Goal: Task Accomplishment & Management: Complete application form

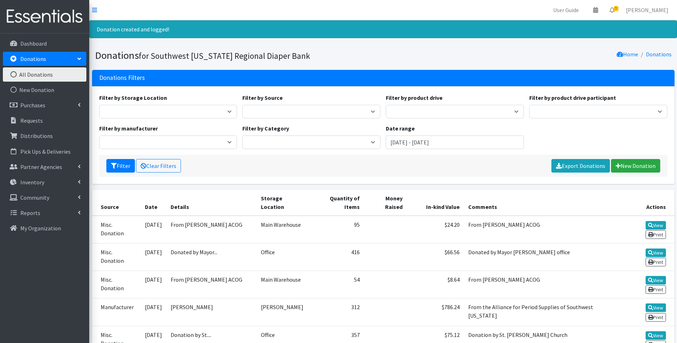
scroll to position [95, 0]
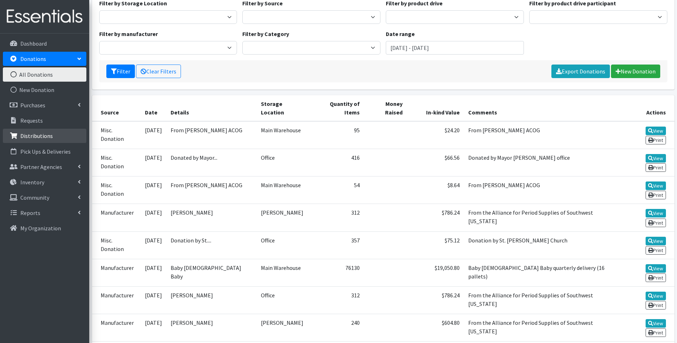
click at [36, 133] on p "Distributions" at bounding box center [36, 135] width 32 height 7
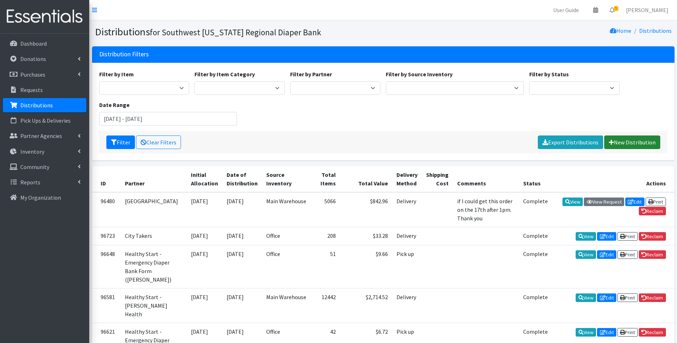
click at [619, 146] on link "New Distribution" at bounding box center [632, 143] width 56 height 14
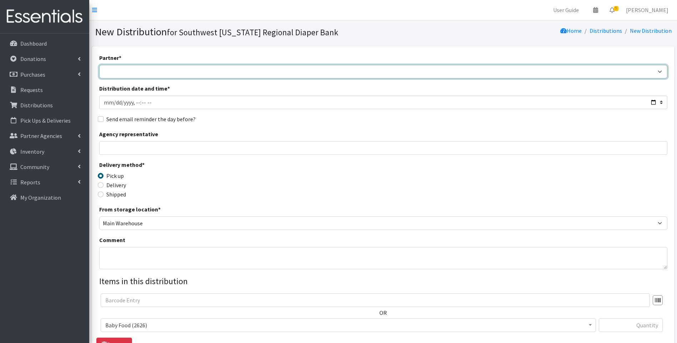
click at [218, 68] on select "ACT Abuse Counseling & Treatment Bayshore Fire Department Bonita Springs Assist…" at bounding box center [383, 72] width 568 height 14
select select "4196"
click at [99, 65] on select "ACT Abuse Counseling & Treatment Bayshore Fire Department Bonita Springs Assist…" at bounding box center [383, 72] width 568 height 14
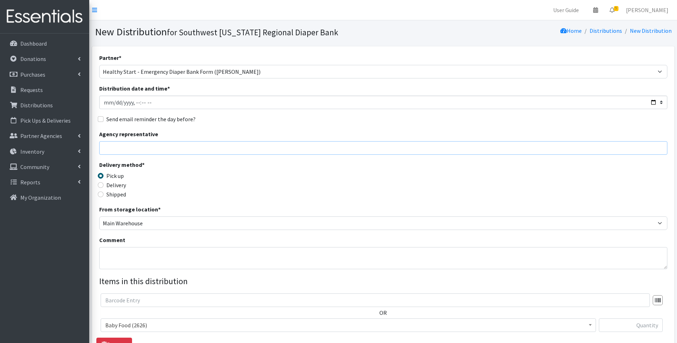
click at [227, 151] on input "Agency representative" at bounding box center [383, 148] width 568 height 14
type input "Viviana"
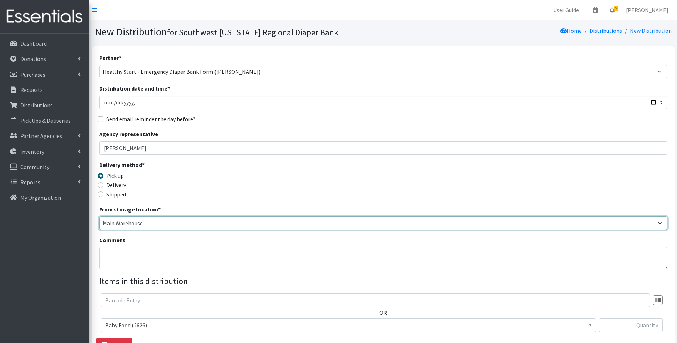
click at [147, 226] on select "Main Warehouse Office [GEOGRAPHIC_DATA] Warehouse [PERSON_NAME]" at bounding box center [383, 224] width 568 height 14
select select "335"
click at [99, 217] on select "Main Warehouse Office [GEOGRAPHIC_DATA] Warehouse [PERSON_NAME]" at bounding box center [383, 224] width 568 height 14
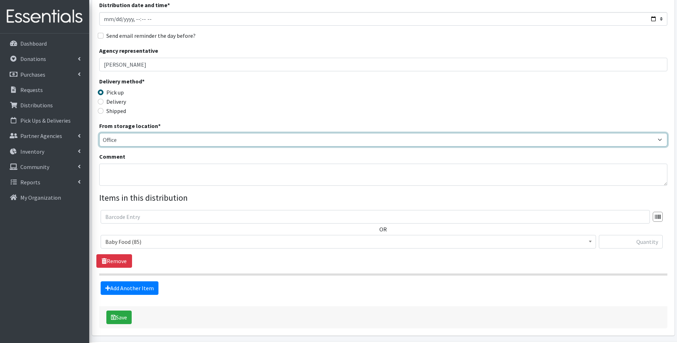
scroll to position [95, 0]
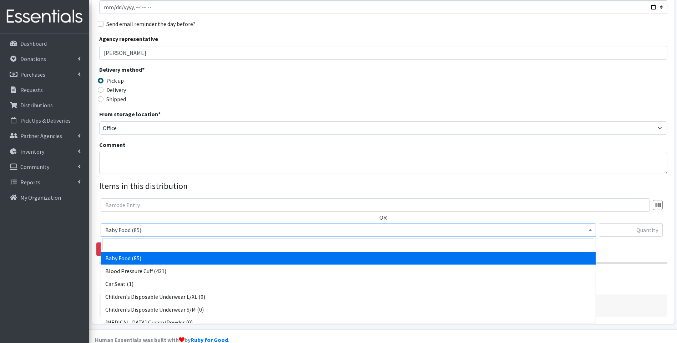
click at [198, 229] on span "Baby Food (85)" at bounding box center [348, 230] width 486 height 10
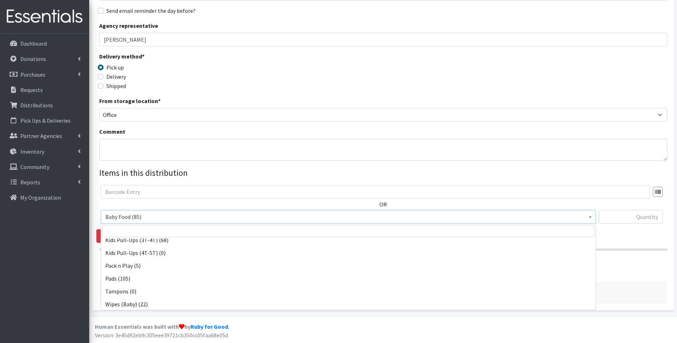
scroll to position [224, 0]
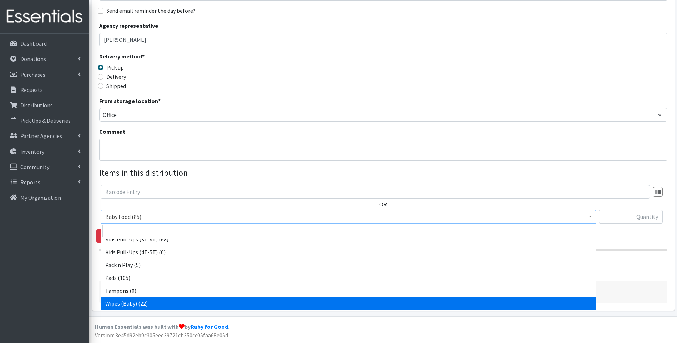
select select "10041"
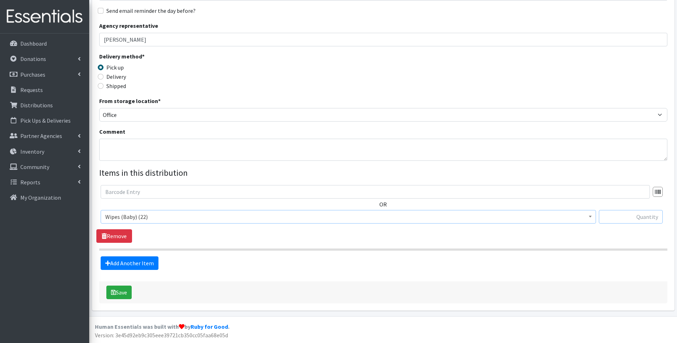
click at [636, 220] on input "text" at bounding box center [631, 217] width 64 height 14
type input "2"
drag, startPoint x: 527, startPoint y: 75, endPoint x: 523, endPoint y: 75, distance: 4.3
click at [527, 75] on div "Delivery method * Pick up Delivery Shipped Shipping cost" at bounding box center [383, 74] width 568 height 45
click at [130, 263] on link "Add Another Item" at bounding box center [130, 264] width 58 height 14
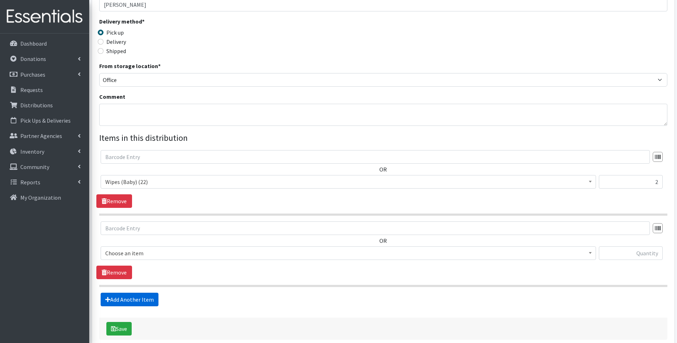
scroll to position [180, 0]
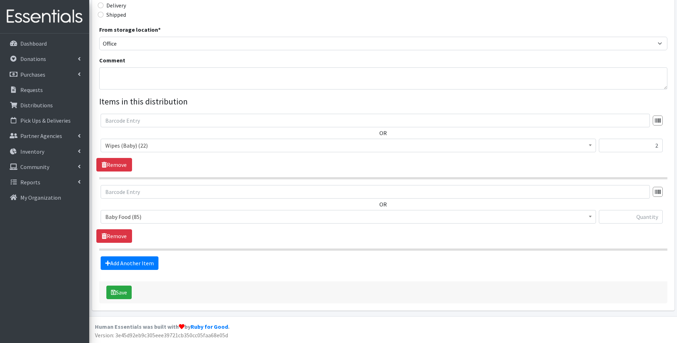
click at [161, 218] on span "Baby Food (85)" at bounding box center [348, 217] width 486 height 10
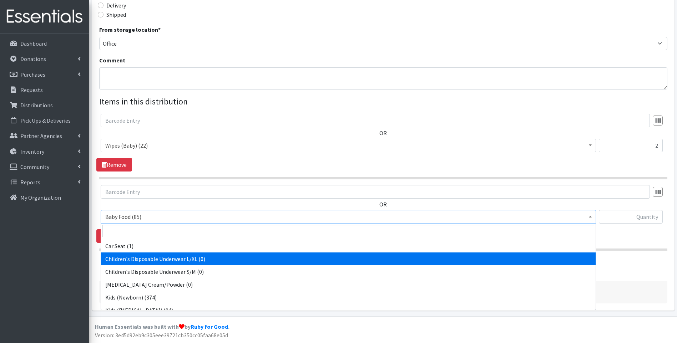
scroll to position [119, 0]
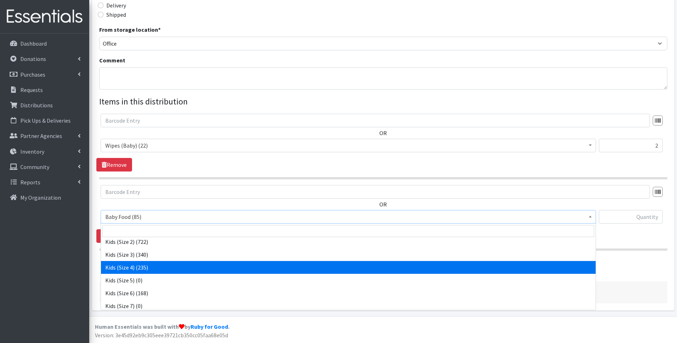
select select "10078"
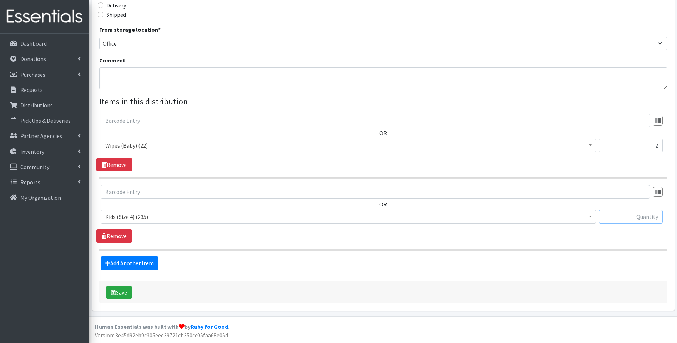
click at [644, 218] on input "text" at bounding box center [631, 217] width 64 height 14
type input "100"
click at [127, 259] on link "Add Another Item" at bounding box center [130, 264] width 58 height 14
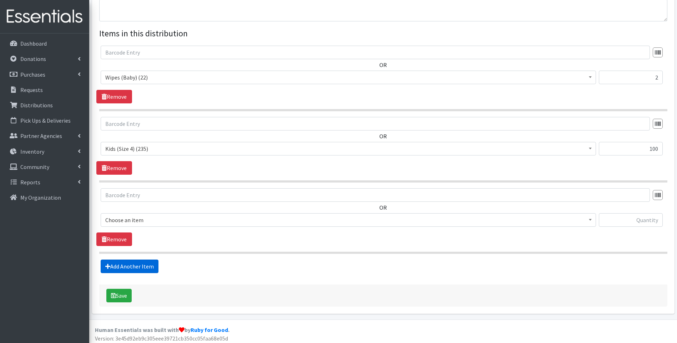
scroll to position [251, 0]
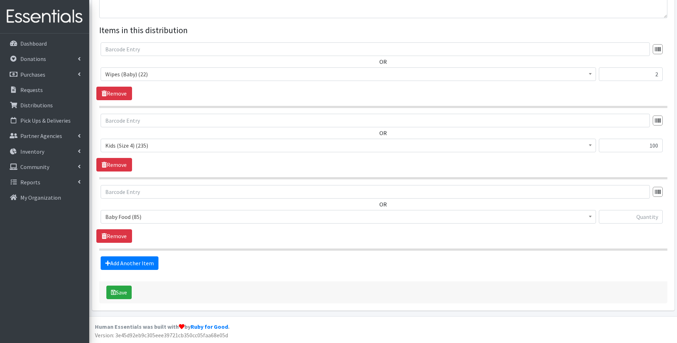
click at [176, 219] on span "Baby Food (85)" at bounding box center [348, 217] width 486 height 10
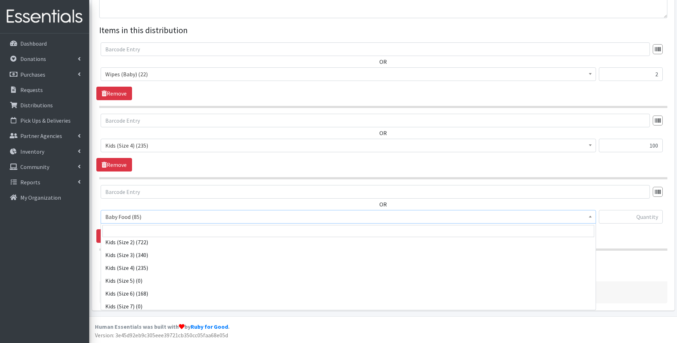
scroll to position [119, 0]
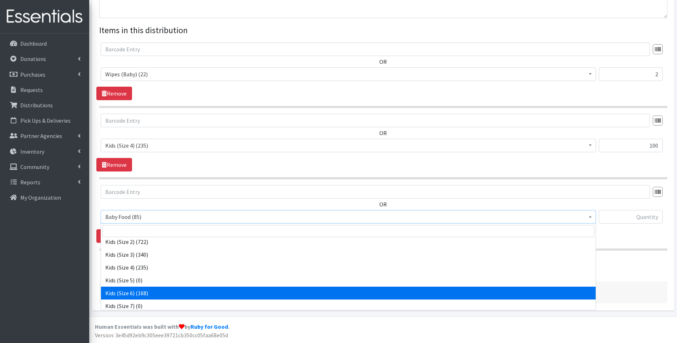
select select "10062"
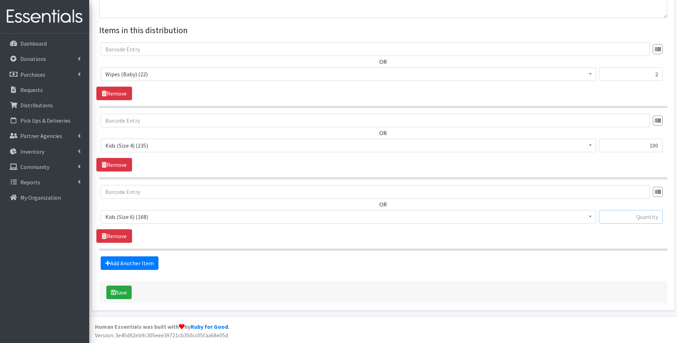
click at [630, 215] on input "text" at bounding box center [631, 217] width 64 height 14
type input "42"
drag, startPoint x: 252, startPoint y: 278, endPoint x: 108, endPoint y: 285, distance: 144.4
click at [213, 279] on form "Partner * ACT Abuse Counseling & Treatment Bayshore Fire Department Bonita Spri…" at bounding box center [383, 53] width 568 height 502
click at [111, 296] on button "Save" at bounding box center [118, 293] width 25 height 14
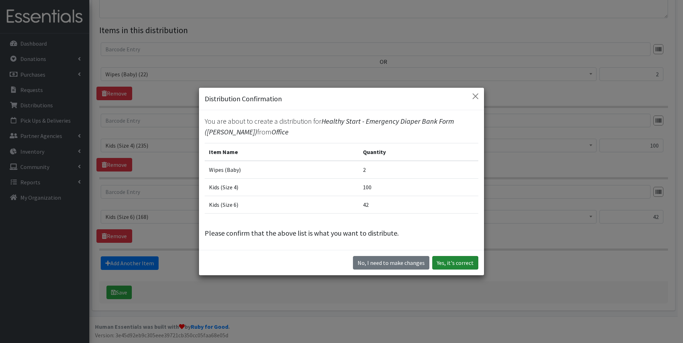
click at [453, 260] on button "Yes, it's correct" at bounding box center [455, 263] width 46 height 14
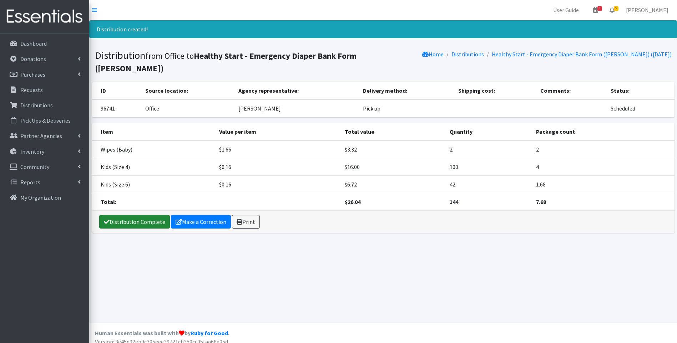
click at [131, 215] on link "Distribution Complete" at bounding box center [134, 222] width 71 height 14
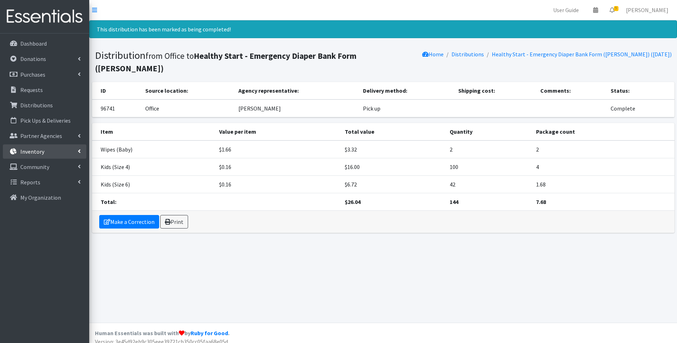
click at [44, 149] on link "Inventory" at bounding box center [45, 152] width 84 height 14
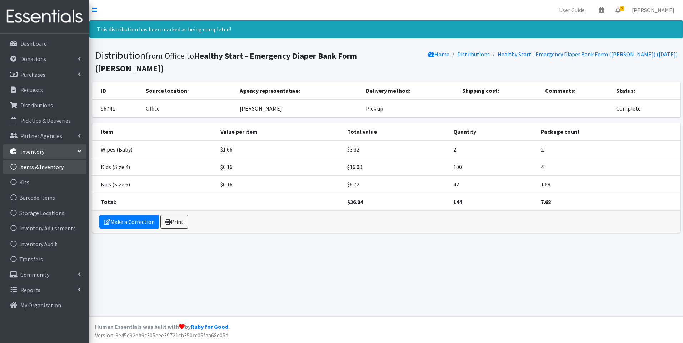
click at [36, 161] on link "Items & Inventory" at bounding box center [45, 167] width 84 height 14
click at [35, 169] on link "Items & Inventory" at bounding box center [45, 167] width 84 height 14
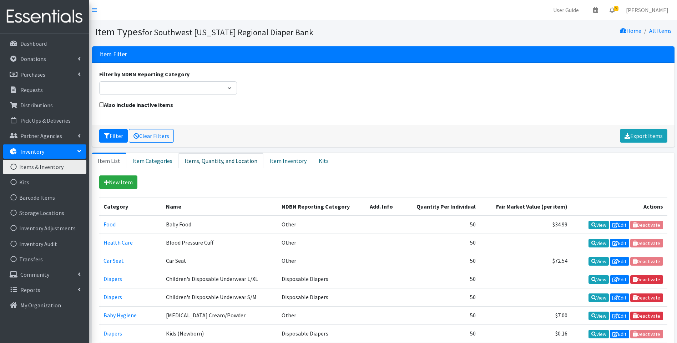
click at [217, 161] on link "Items, Quantity, and Location" at bounding box center [221, 161] width 85 height 16
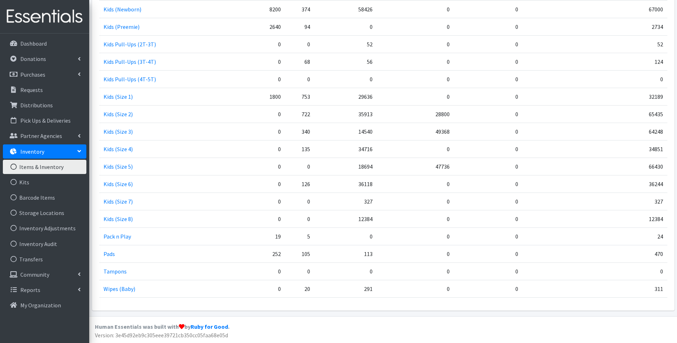
scroll to position [273, 0]
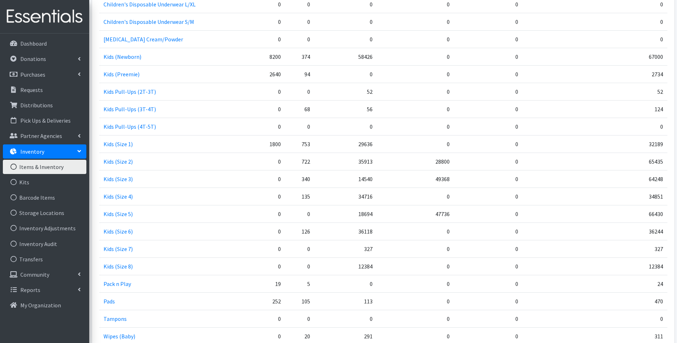
click at [403, 173] on td "49368" at bounding box center [415, 178] width 77 height 17
click at [36, 103] on p "Distributions" at bounding box center [36, 105] width 32 height 7
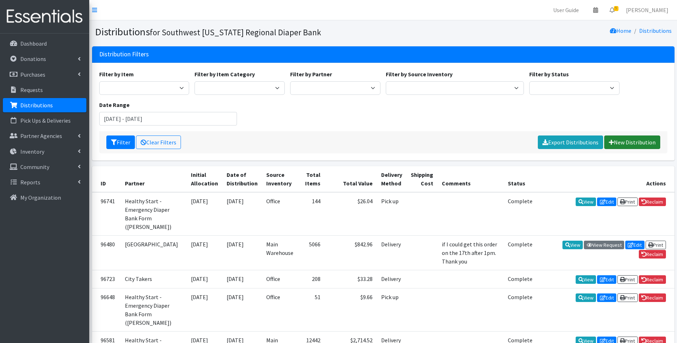
click at [622, 143] on link "New Distribution" at bounding box center [632, 143] width 56 height 14
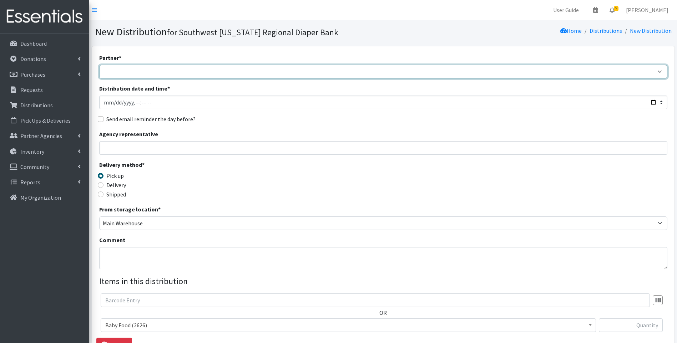
click at [215, 68] on select "ACT Abuse Counseling & Treatment Bayshore Fire Department Bonita Springs Assist…" at bounding box center [383, 72] width 568 height 14
select select "5177"
click at [99, 65] on select "ACT Abuse Counseling & Treatment Bayshore Fire Department Bonita Springs Assist…" at bounding box center [383, 72] width 568 height 14
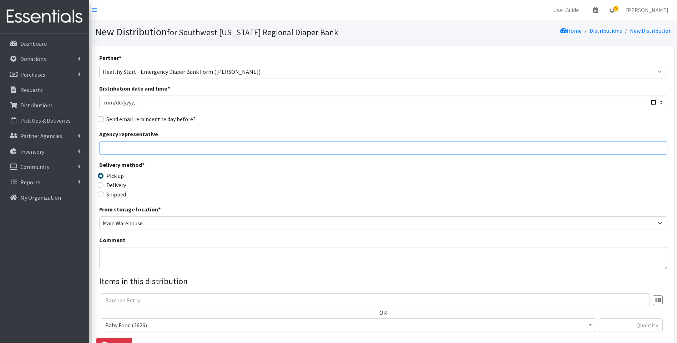
click at [168, 145] on input "Agency representative" at bounding box center [383, 148] width 568 height 14
type input "Maria"
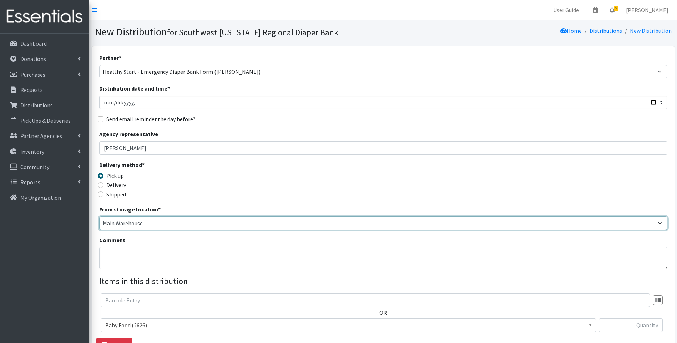
click at [140, 222] on select "Main Warehouse Office United Way Warehouse Winkler" at bounding box center [383, 224] width 568 height 14
select select "335"
click at [99, 217] on select "Main Warehouse Office United Way Warehouse Winkler" at bounding box center [383, 224] width 568 height 14
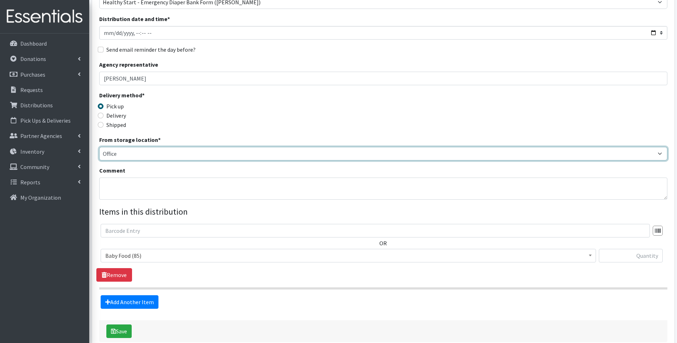
scroll to position [71, 0]
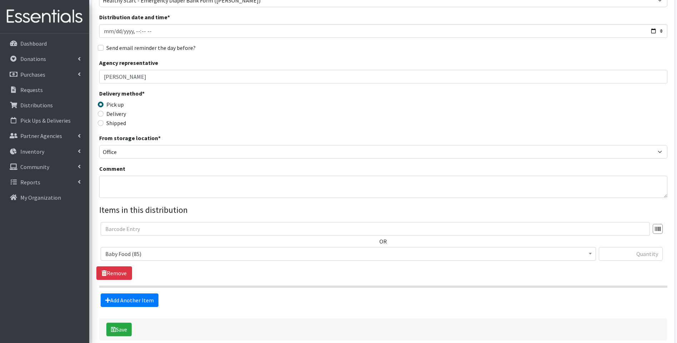
click at [158, 258] on span "Baby Food (85)" at bounding box center [348, 254] width 486 height 10
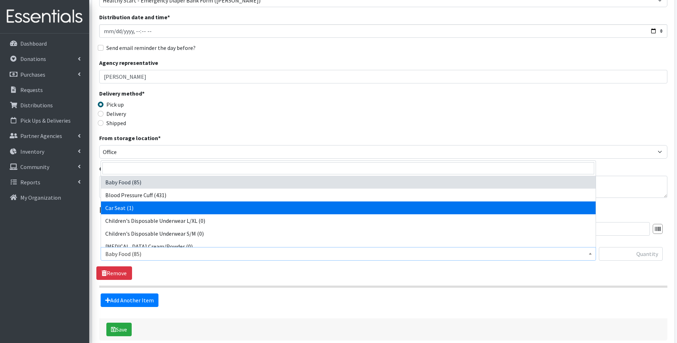
select select "12362"
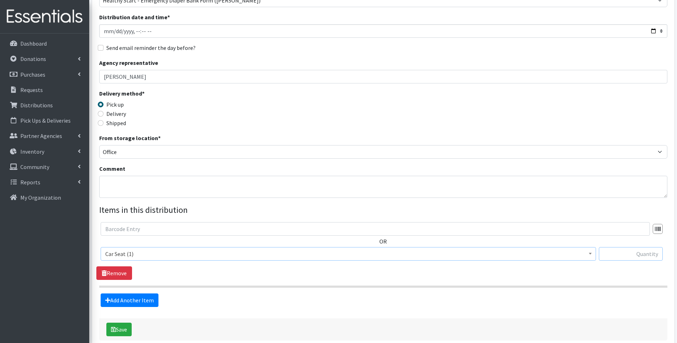
drag, startPoint x: 621, startPoint y: 256, endPoint x: 618, endPoint y: 255, distance: 3.7
click at [620, 256] on input "text" at bounding box center [631, 254] width 64 height 14
type input "1"
click at [489, 292] on fieldset "Items in this distribution OR Baby Food (85) Blood Pressure Cuff (431) Car Seat…" at bounding box center [383, 256] width 568 height 104
click at [42, 134] on p "Partner Agencies" at bounding box center [41, 135] width 42 height 7
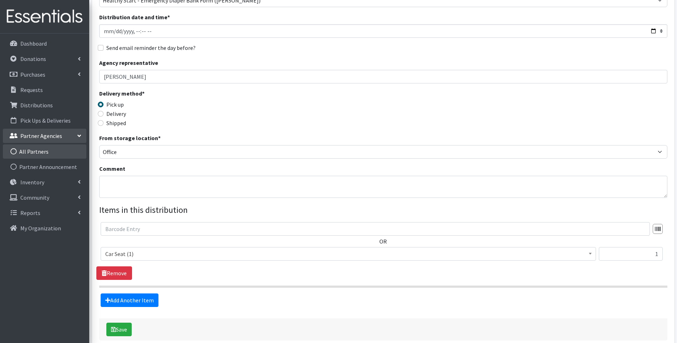
click at [42, 155] on link "All Partners" at bounding box center [45, 152] width 84 height 14
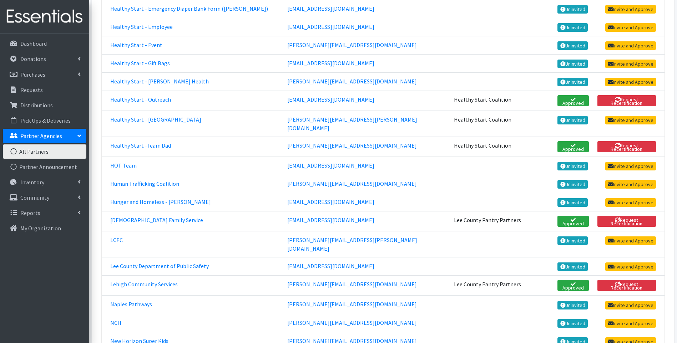
scroll to position [1166, 0]
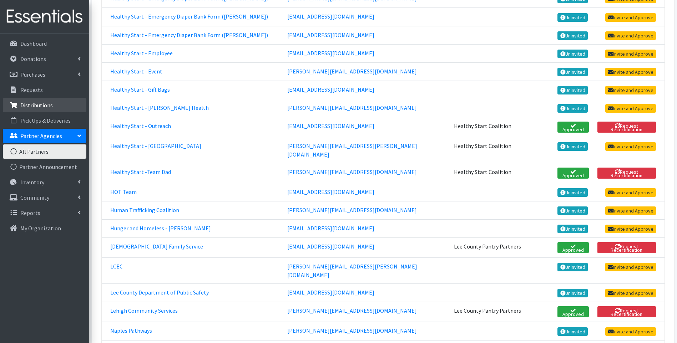
click at [44, 100] on link "Distributions" at bounding box center [45, 105] width 84 height 14
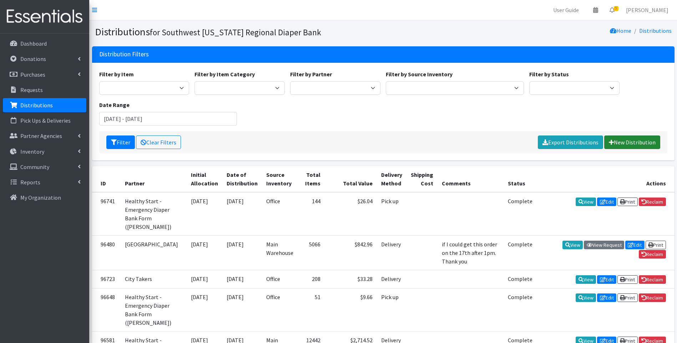
click at [629, 146] on link "New Distribution" at bounding box center [632, 143] width 56 height 14
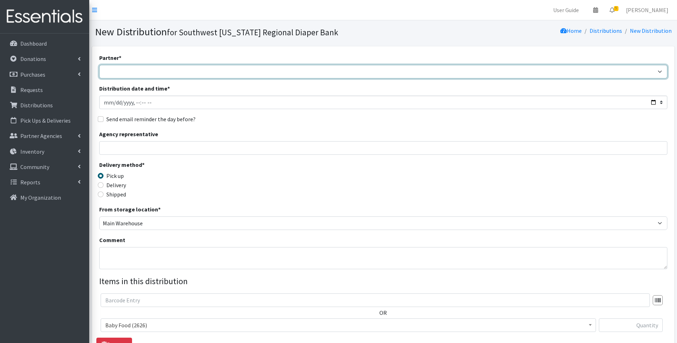
click at [181, 67] on select "ACT Abuse Counseling & Treatment Bayshore Fire Department [PERSON_NAME][GEOGRAP…" at bounding box center [383, 72] width 568 height 14
select select "5177"
click at [99, 65] on select "ACT Abuse Counseling & Treatment Bayshore Fire Department [PERSON_NAME][GEOGRAP…" at bounding box center [383, 72] width 568 height 14
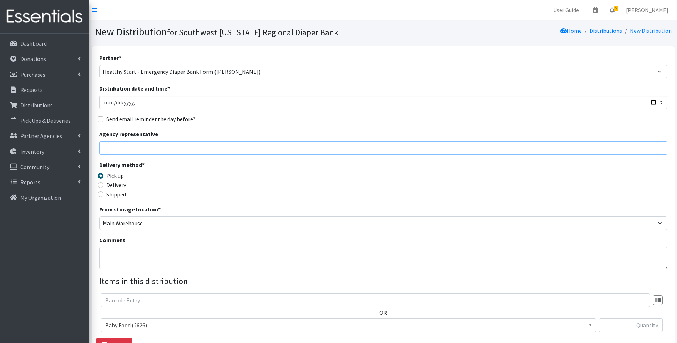
click at [177, 144] on input "Agency representative" at bounding box center [383, 148] width 568 height 14
type input "[PERSON_NAME]"
type input "1"
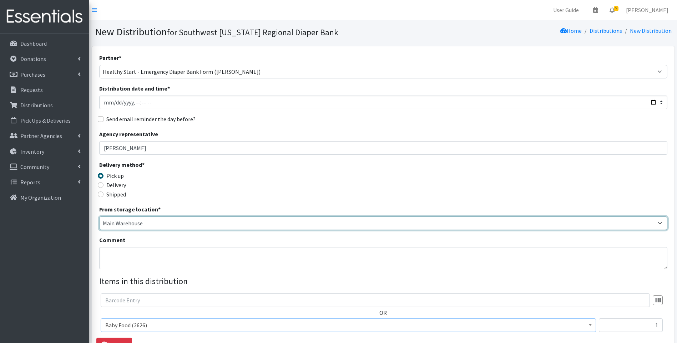
click at [135, 222] on select "Main Warehouse Office [GEOGRAPHIC_DATA] Warehouse [PERSON_NAME]" at bounding box center [383, 224] width 568 height 14
select select "335"
click at [99, 217] on select "Main Warehouse Office United Way Warehouse Winkler" at bounding box center [383, 224] width 568 height 14
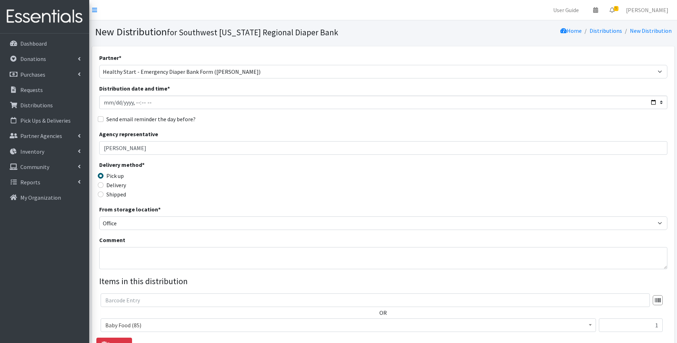
click at [114, 185] on label "Delivery" at bounding box center [116, 185] width 20 height 9
click at [104, 185] on input "Delivery" at bounding box center [101, 185] width 6 height 6
radio input "true"
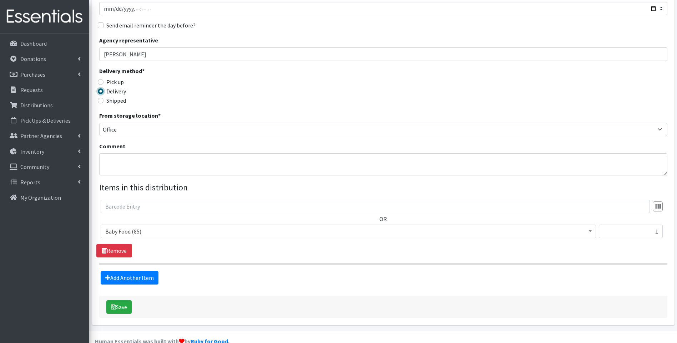
scroll to position [95, 0]
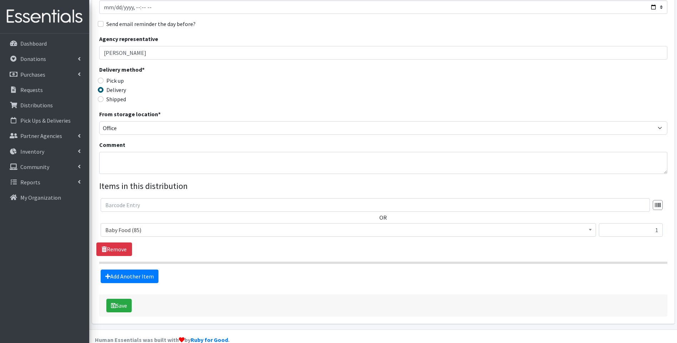
click at [173, 230] on span "Baby Food (85)" at bounding box center [348, 230] width 486 height 10
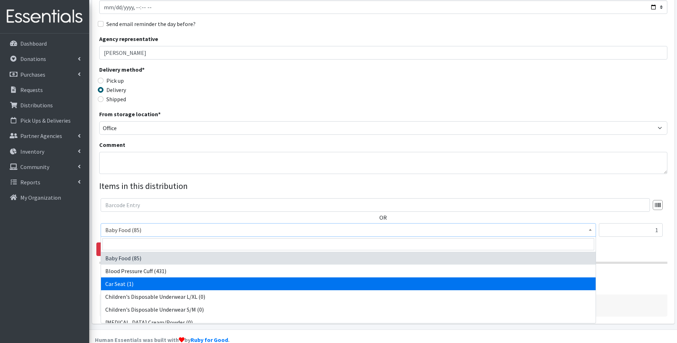
select select "12362"
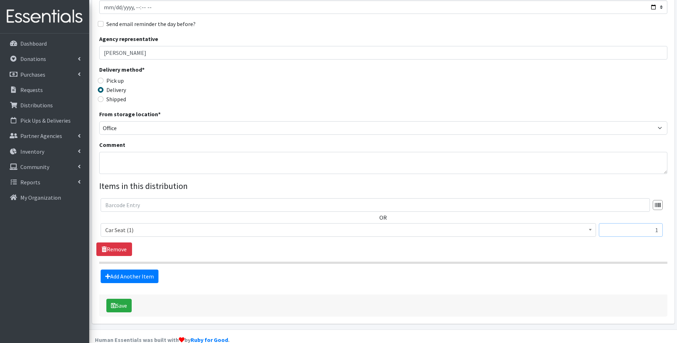
click at [622, 227] on input "1" at bounding box center [631, 230] width 64 height 14
drag, startPoint x: 647, startPoint y: 232, endPoint x: 662, endPoint y: 229, distance: 15.3
click at [662, 229] on input "1" at bounding box center [631, 230] width 64 height 14
click at [371, 296] on div "Save" at bounding box center [383, 306] width 568 height 22
click at [142, 161] on textarea "Comment" at bounding box center [383, 163] width 568 height 22
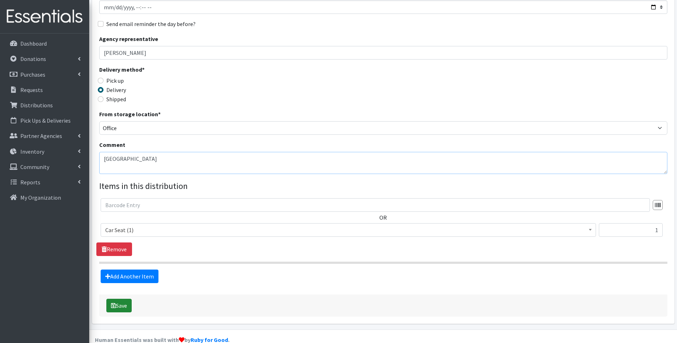
type textarea "Forbes Family Medical Center"
click at [116, 308] on button "Save" at bounding box center [118, 306] width 25 height 14
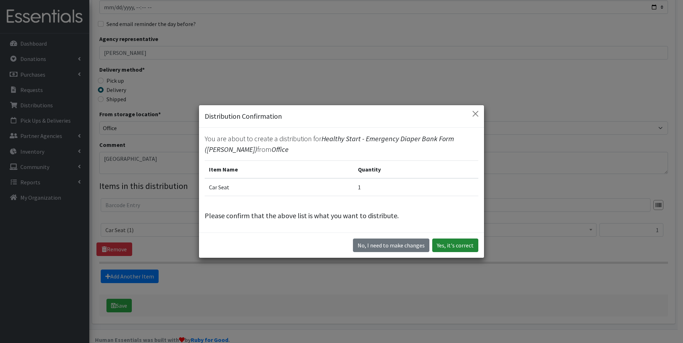
click at [451, 246] on button "Yes, it's correct" at bounding box center [455, 246] width 46 height 14
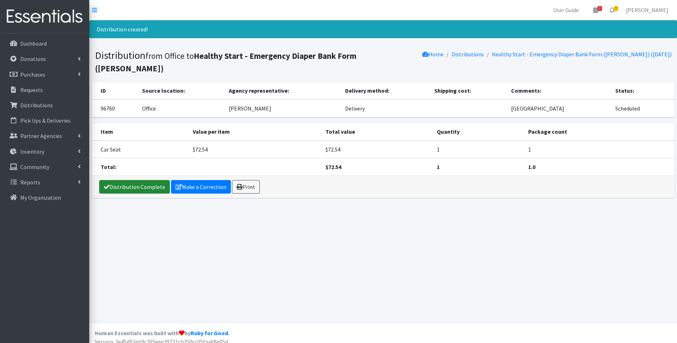
click at [127, 190] on link "Distribution Complete" at bounding box center [134, 187] width 71 height 14
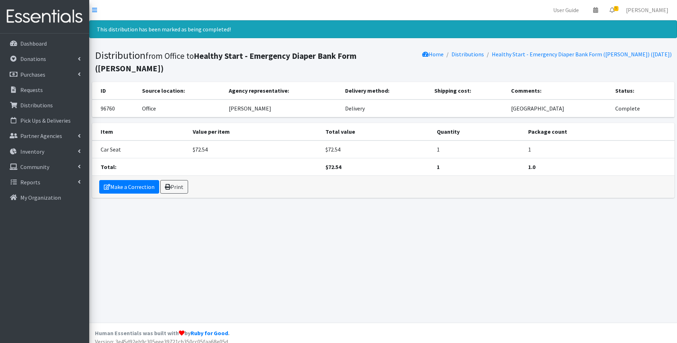
click at [34, 22] on img at bounding box center [45, 17] width 84 height 24
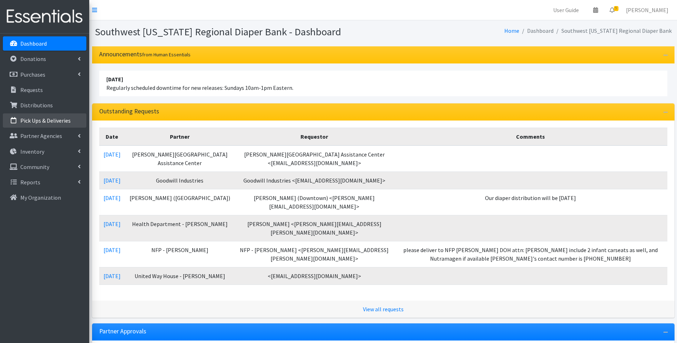
click at [49, 119] on p "Pick Ups & Deliveries" at bounding box center [45, 120] width 50 height 7
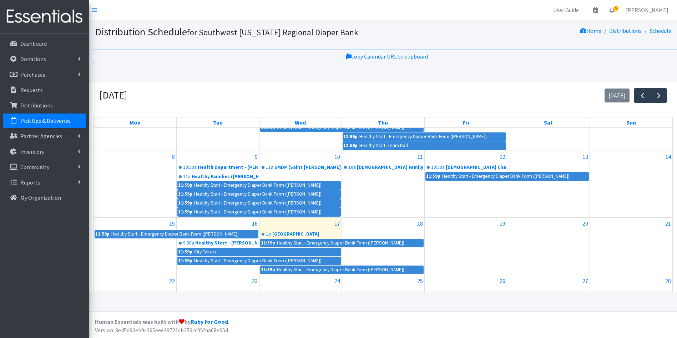
scroll to position [71, 0]
